Goal: Task Accomplishment & Management: Manage account settings

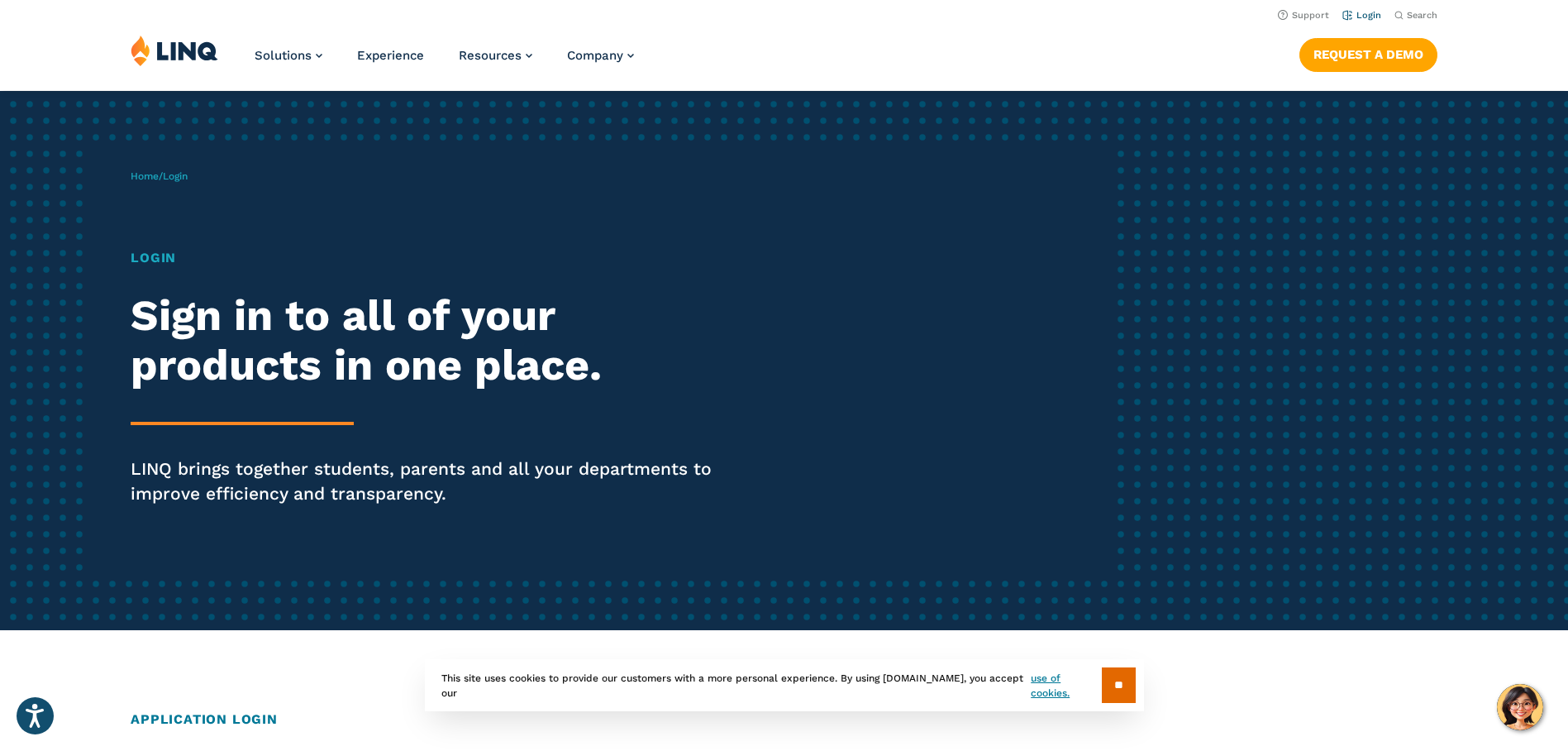
click at [1361, 12] on link "Login" at bounding box center [1362, 16] width 39 height 11
click at [149, 262] on h1 "Login" at bounding box center [433, 257] width 604 height 19
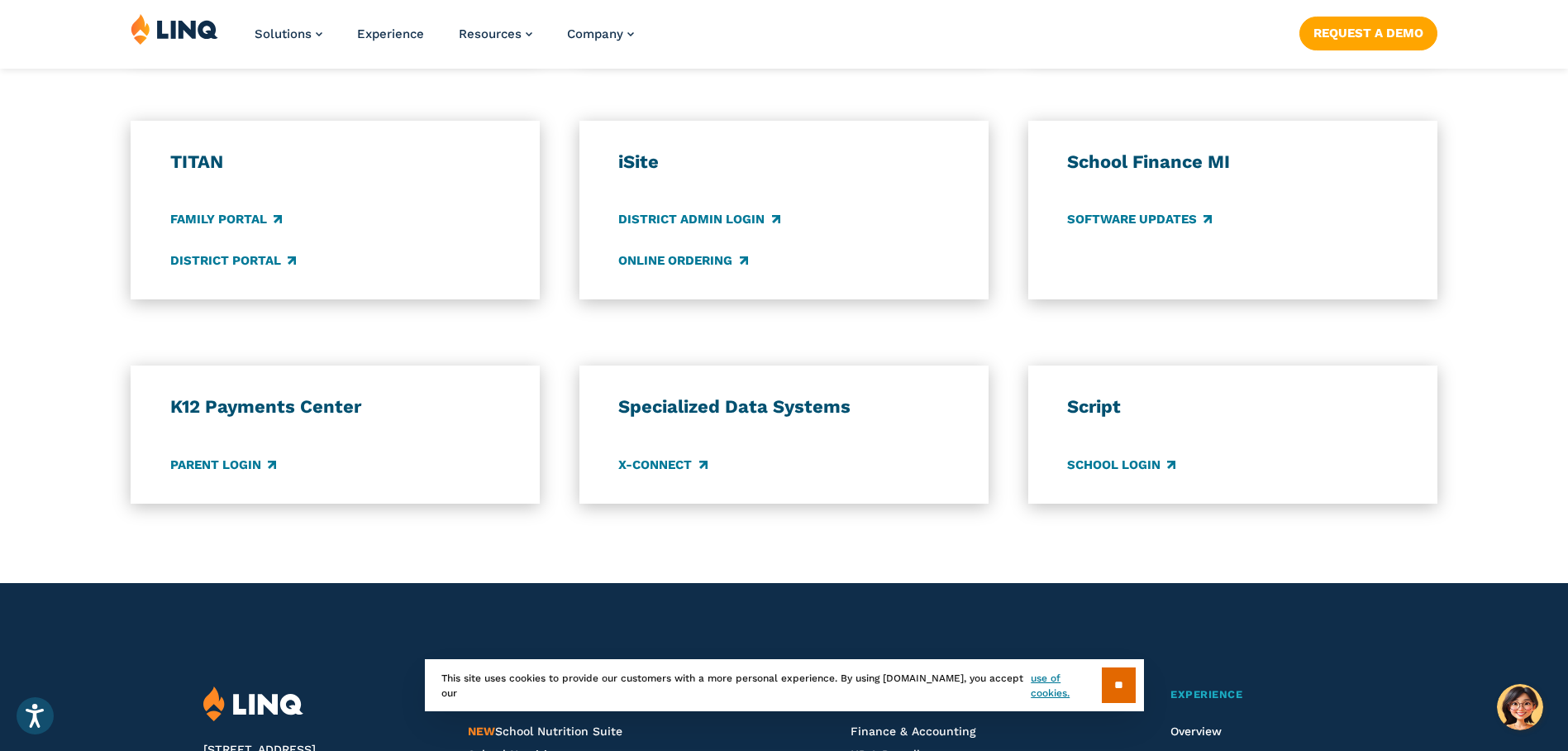
scroll to position [1323, 0]
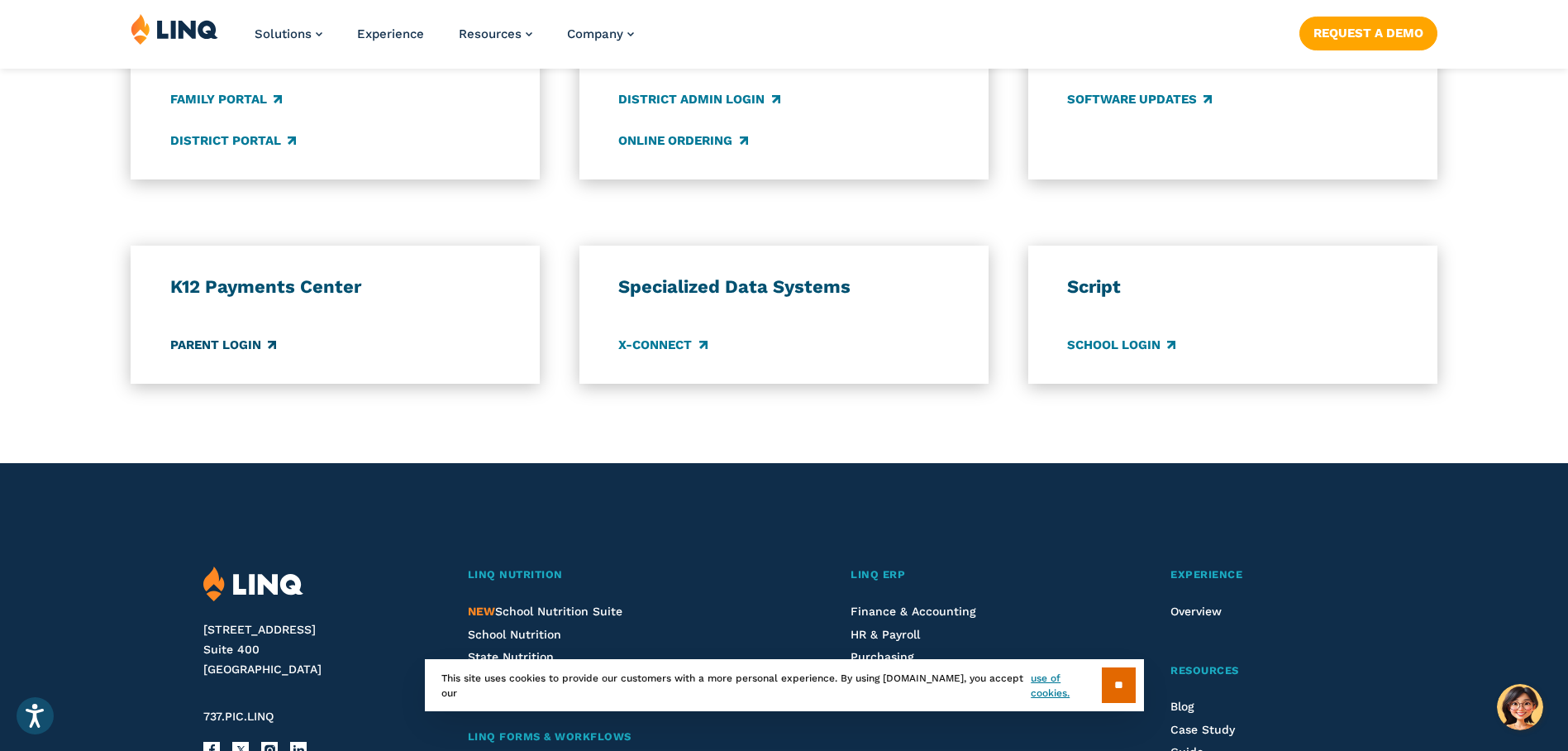
click at [252, 350] on link "Parent Login" at bounding box center [223, 345] width 106 height 19
